Goal: Check status: Check status

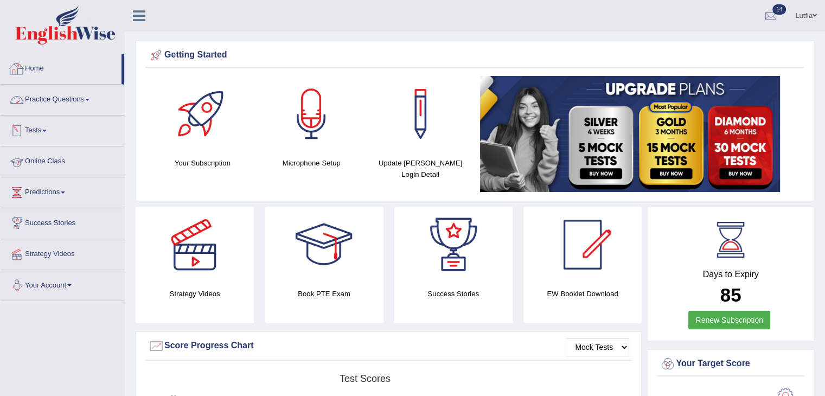
click at [34, 68] on link "Home" at bounding box center [61, 67] width 121 height 27
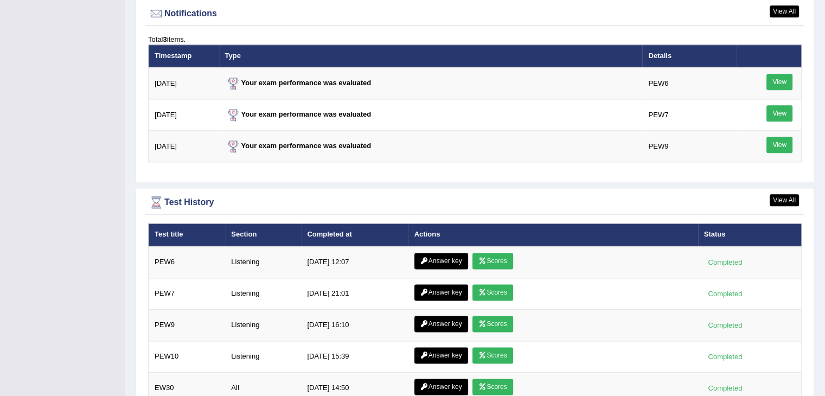
scroll to position [1330, 0]
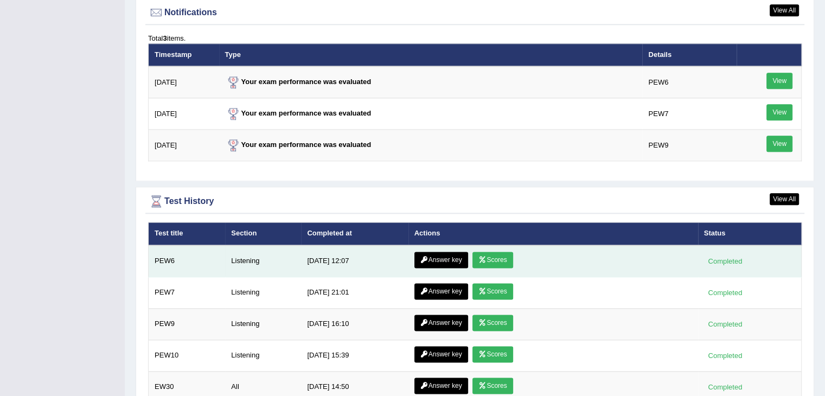
click at [480, 257] on icon at bounding box center [482, 260] width 8 height 7
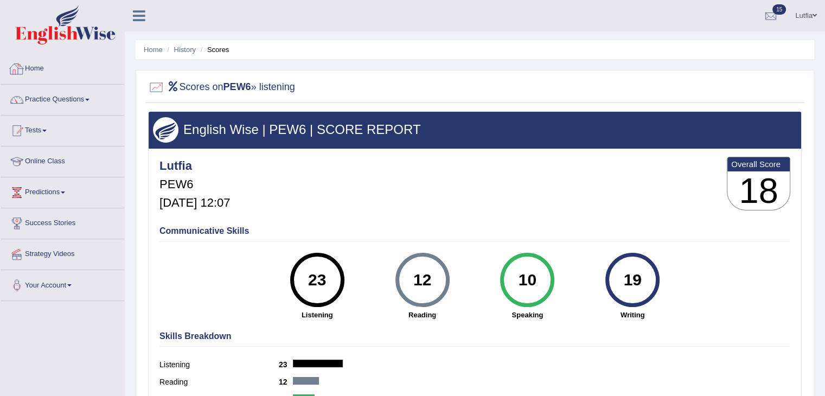
click at [39, 70] on link "Home" at bounding box center [63, 67] width 124 height 27
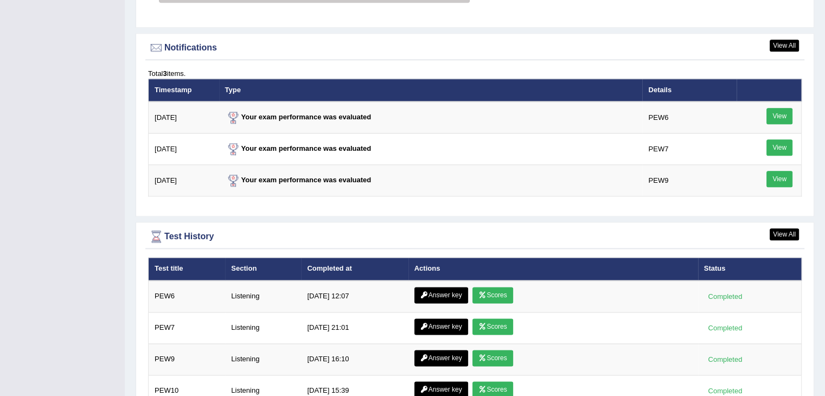
scroll to position [1356, 0]
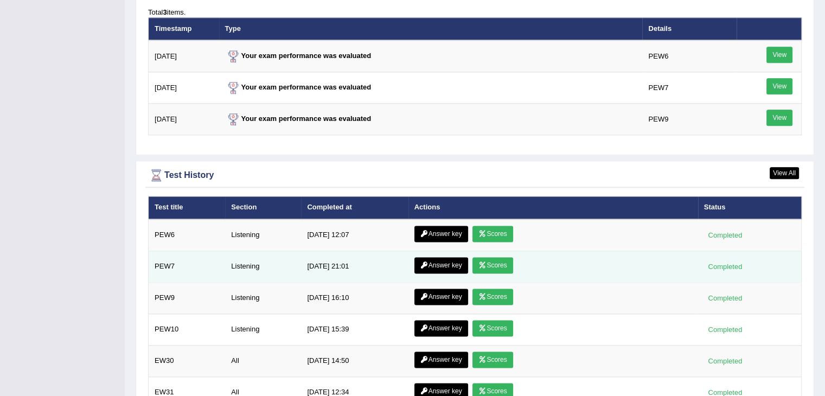
click at [485, 259] on link "Scores" at bounding box center [492, 265] width 40 height 16
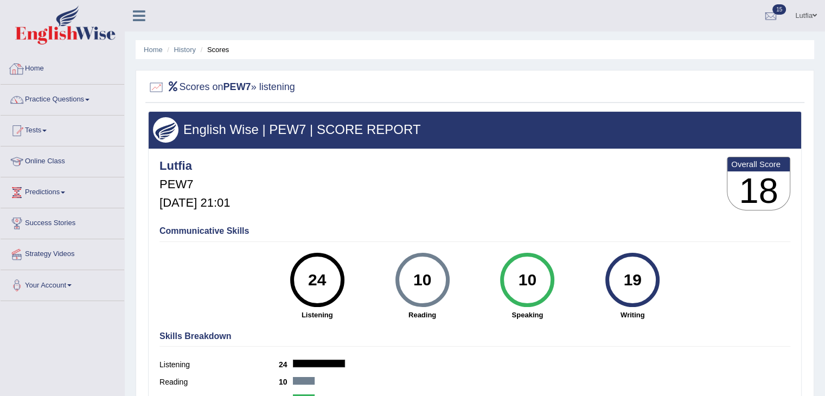
click at [36, 67] on link "Home" at bounding box center [63, 67] width 124 height 27
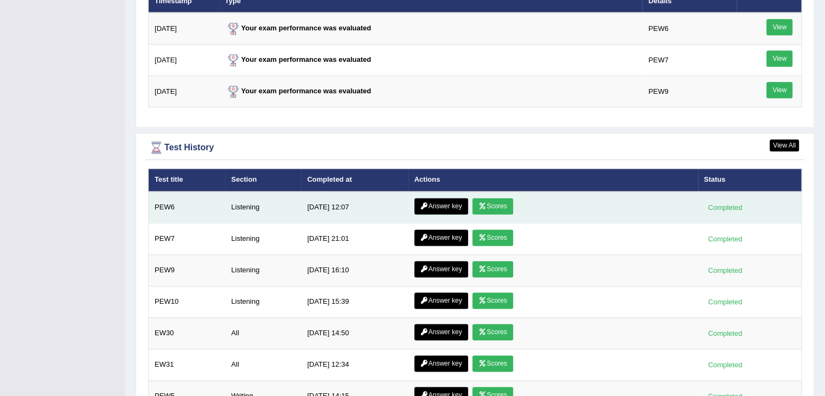
click at [427, 198] on link "Answer key" at bounding box center [441, 206] width 54 height 16
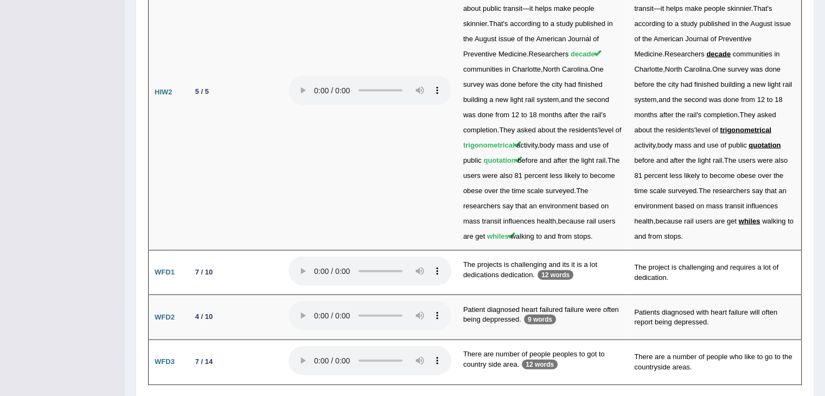
scroll to position [2311, 0]
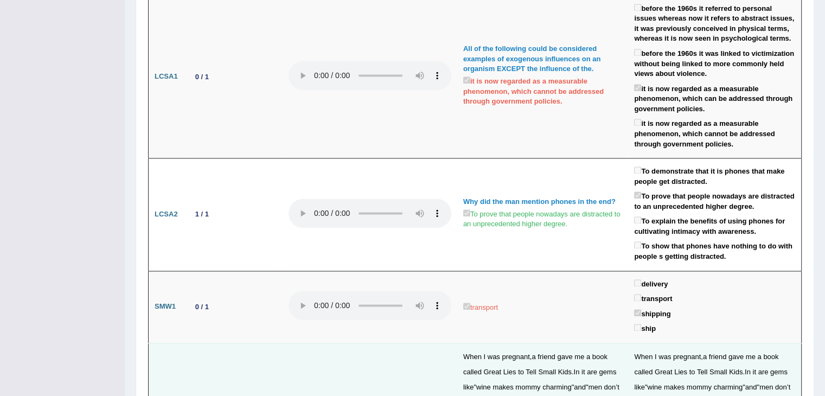
scroll to position [1551, 0]
